Goal: Obtain resource: Obtain resource

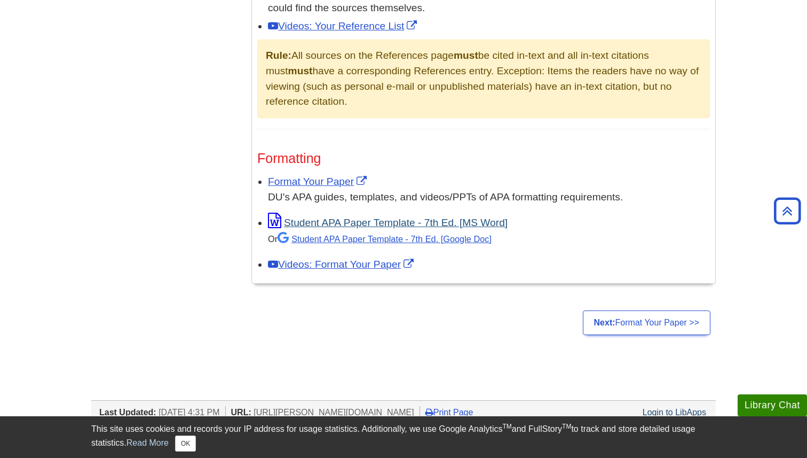
scroll to position [772, 0]
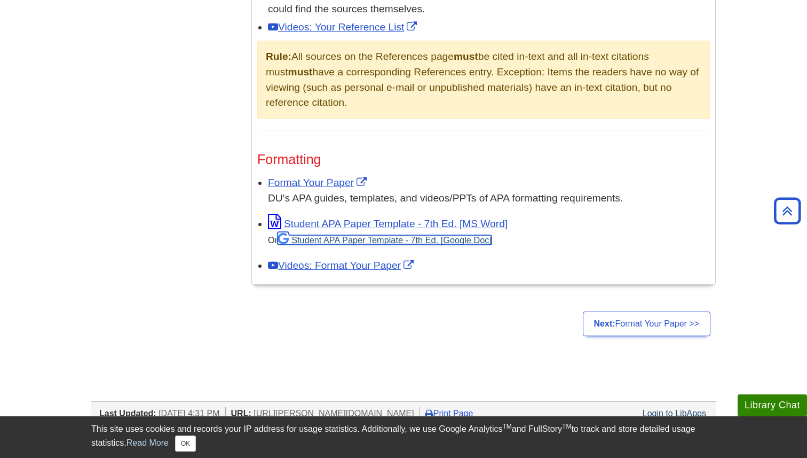
click at [397, 239] on link "Student APA Paper Template - 7th Ed. [Google Doc]" at bounding box center [385, 240] width 214 height 10
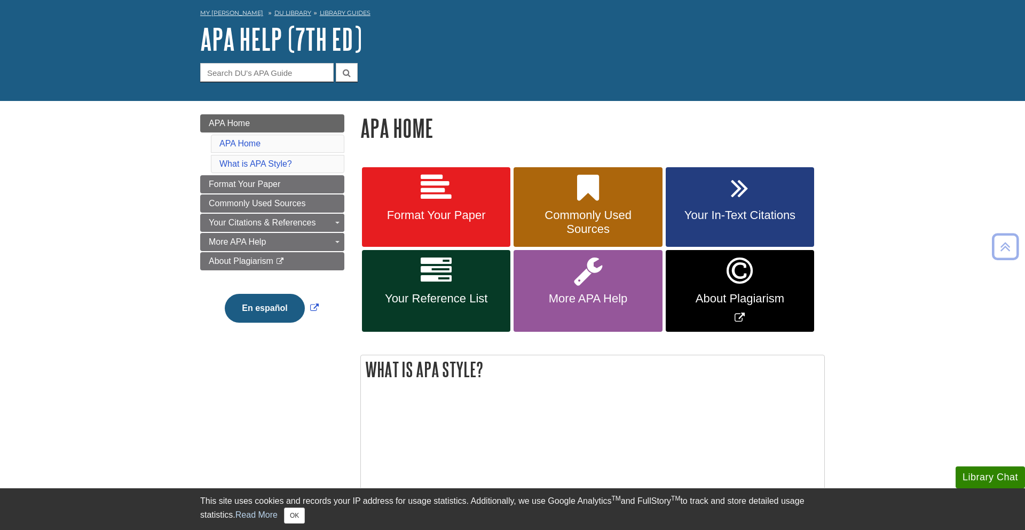
scroll to position [38, 0]
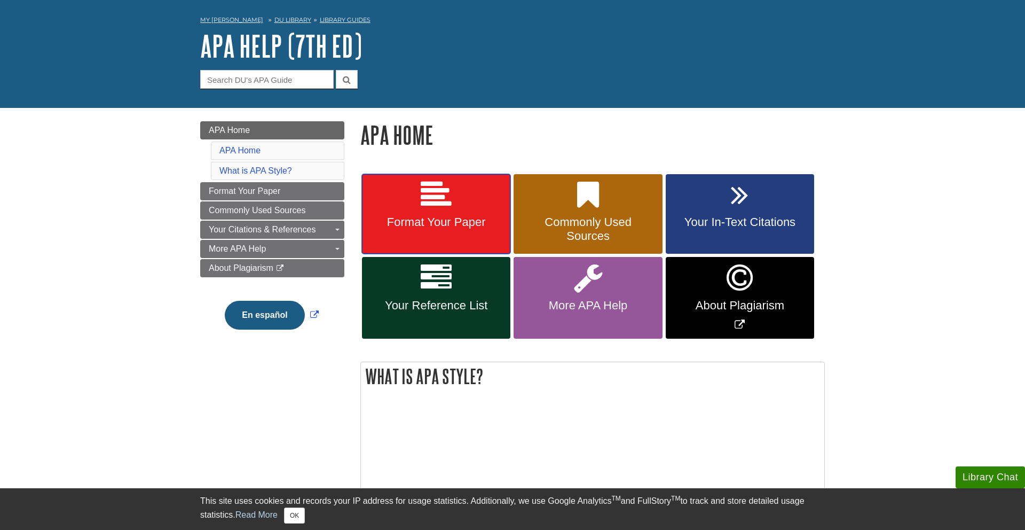
click at [415, 193] on link "Format Your Paper" at bounding box center [436, 214] width 148 height 80
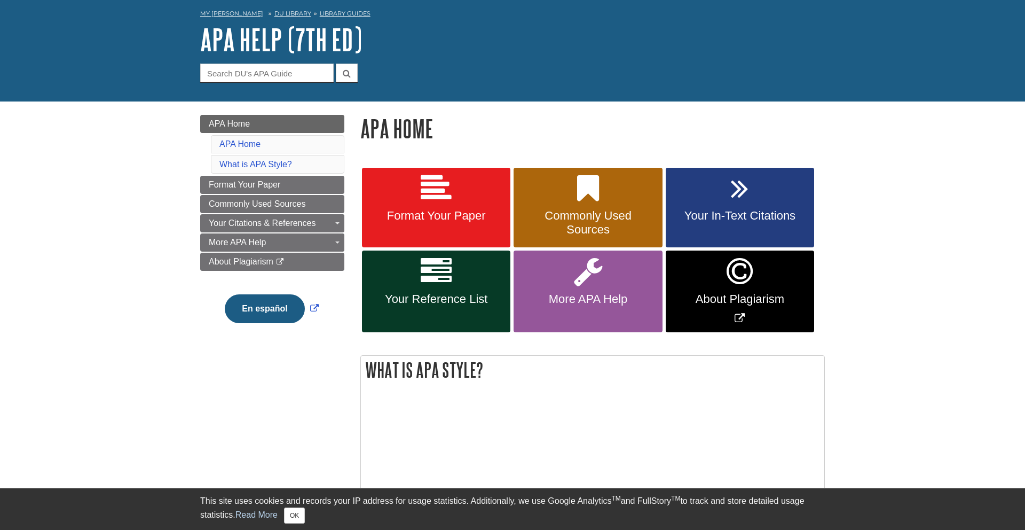
scroll to position [48, 0]
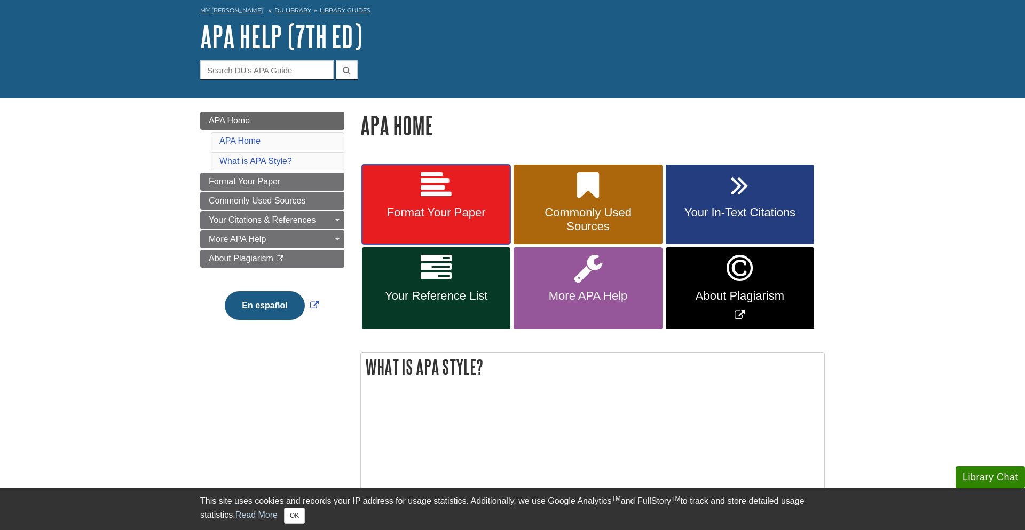
click at [428, 180] on icon at bounding box center [436, 185] width 31 height 31
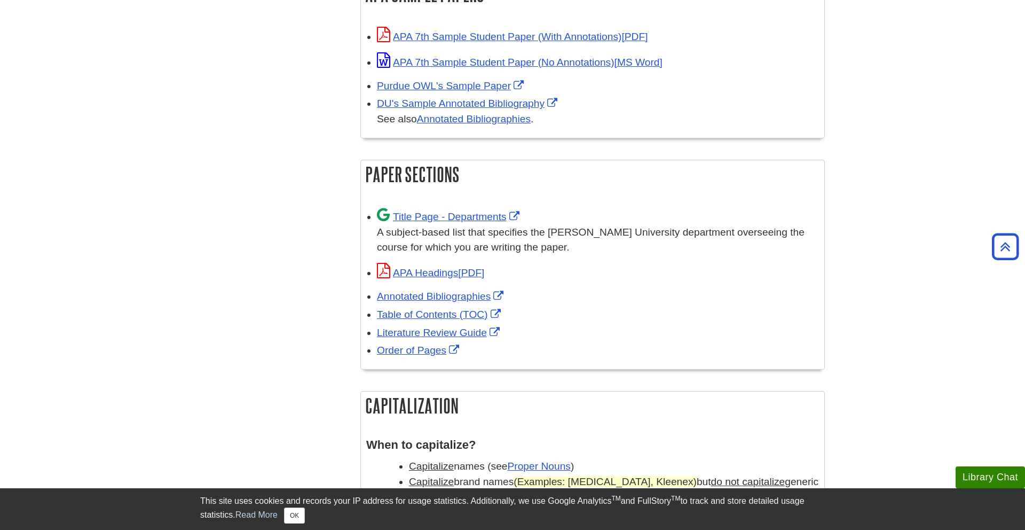
scroll to position [565, 0]
